Goal: Information Seeking & Learning: Learn about a topic

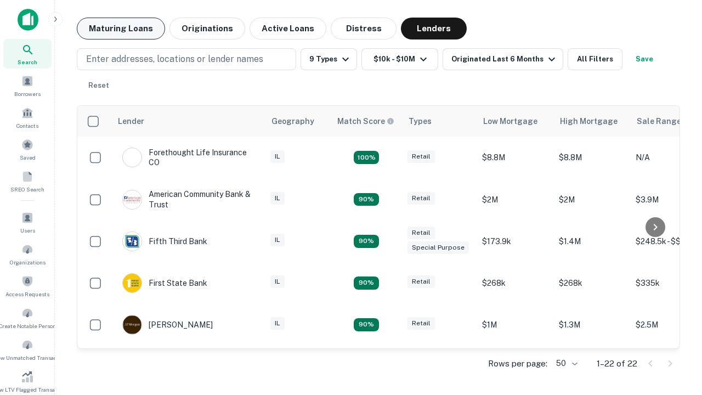
click at [121, 29] on button "Maturing Loans" at bounding box center [121, 29] width 88 height 22
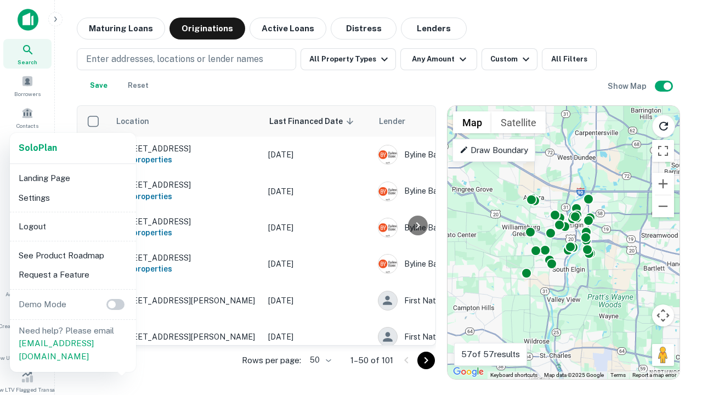
scroll to position [203, 0]
